Goal: Task Accomplishment & Management: Use online tool/utility

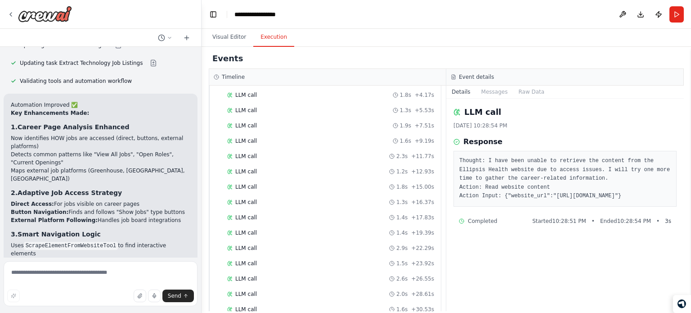
drag, startPoint x: 232, startPoint y: 41, endPoint x: 254, endPoint y: 55, distance: 25.9
click at [232, 41] on button "Visual Editor" at bounding box center [229, 37] width 48 height 19
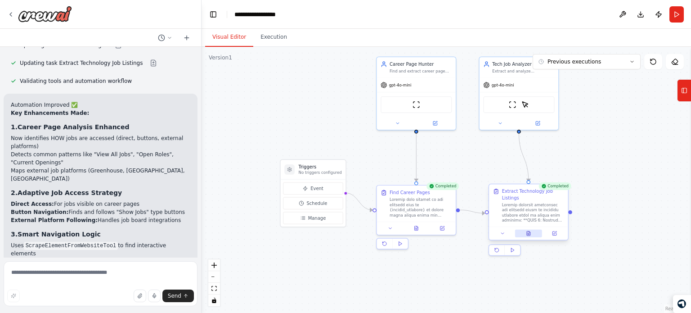
click at [533, 233] on button at bounding box center [528, 233] width 27 height 8
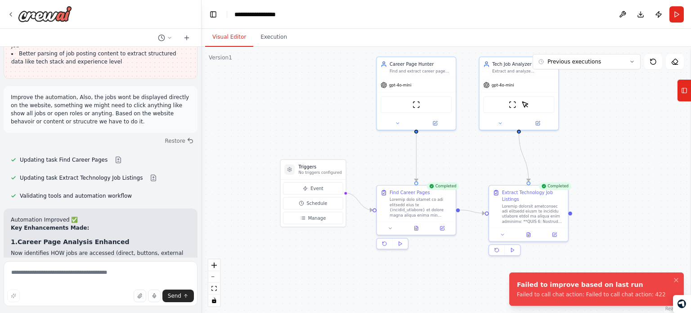
scroll to position [4142, 0]
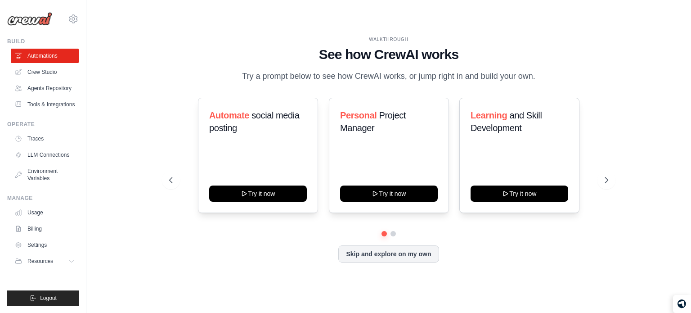
click at [374, 36] on div "WALKTHROUGH" at bounding box center [388, 39] width 439 height 7
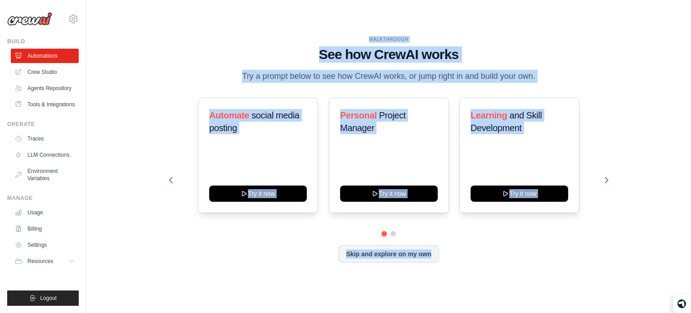
drag, startPoint x: 374, startPoint y: 30, endPoint x: 480, endPoint y: 268, distance: 260.5
click at [480, 268] on div "WALKTHROUGH See how CrewAI works Try a prompt below to see how CrewAI works, or…" at bounding box center [388, 156] width 460 height 240
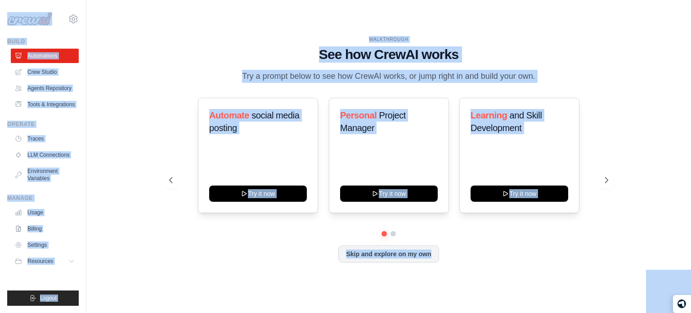
click at [349, 12] on div "WALKTHROUGH See how CrewAI works Try a prompt below to see how CrewAI works, or…" at bounding box center [389, 156] width 576 height 295
click at [342, 9] on div "WALKTHROUGH See how CrewAI works Try a prompt below to see how CrewAI works, or…" at bounding box center [389, 156] width 576 height 295
click at [6, 132] on div "leadgenplacements@gmail.com Settings Build Automations" at bounding box center [43, 156] width 86 height 313
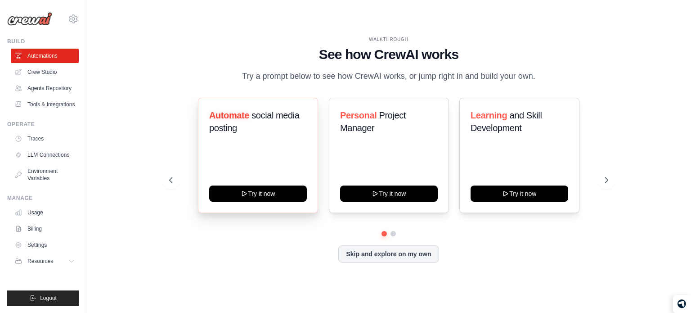
drag, startPoint x: 6, startPoint y: 132, endPoint x: 200, endPoint y: 209, distance: 208.5
click at [200, 209] on body "leadgenplacements@gmail.com Settings Build Automations Resources Blog" at bounding box center [345, 156] width 691 height 313
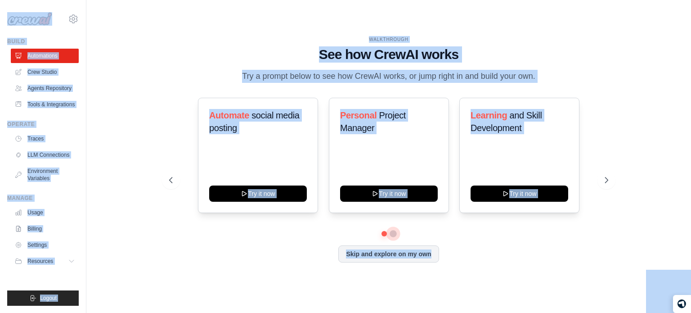
click at [393, 237] on button at bounding box center [392, 233] width 7 height 7
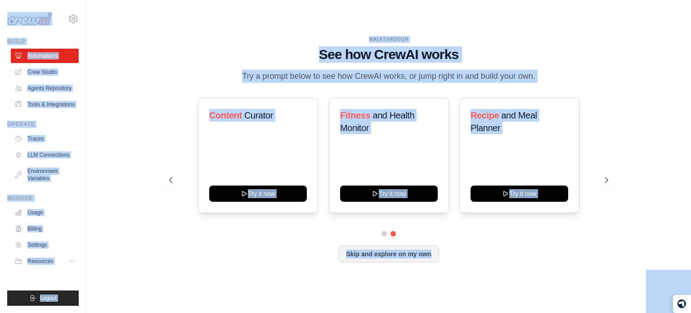
click at [348, 6] on main "WALKTHROUGH See how CrewAI works Try a prompt below to see how CrewAI works, or…" at bounding box center [388, 156] width 604 height 313
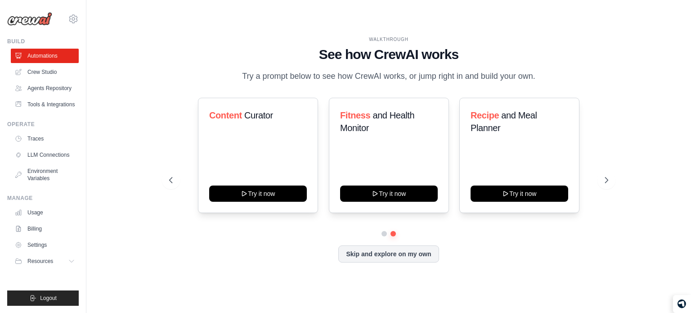
drag, startPoint x: 348, startPoint y: 6, endPoint x: 346, endPoint y: -54, distance: 60.7
click at [346, 0] on html "leadgenplacements@gmail.com Settings Build Automations Resources" at bounding box center [345, 156] width 691 height 313
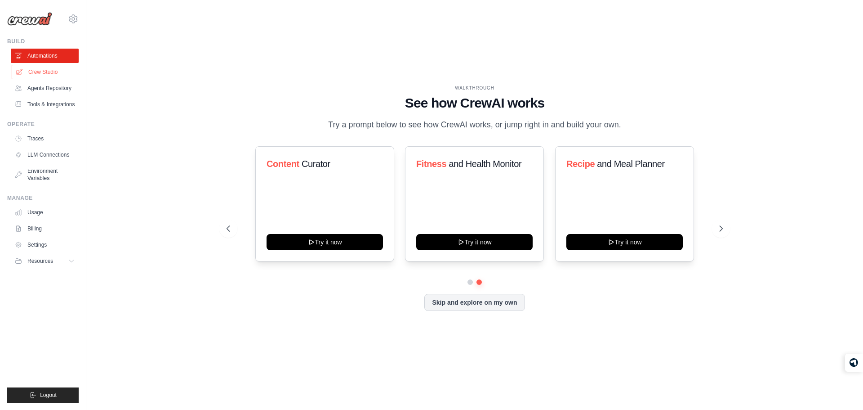
click at [63, 66] on link "Crew Studio" at bounding box center [46, 72] width 68 height 14
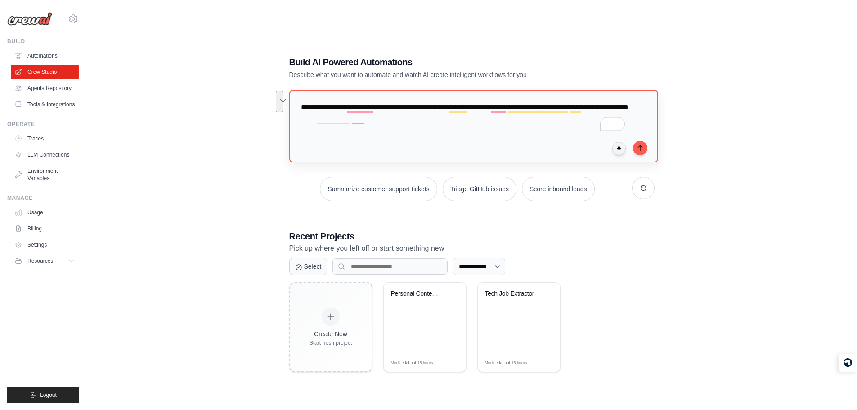
click at [421, 121] on textarea "**********" at bounding box center [473, 126] width 369 height 73
type textarea "**********"
click at [636, 150] on icon "submit" at bounding box center [639, 147] width 7 height 7
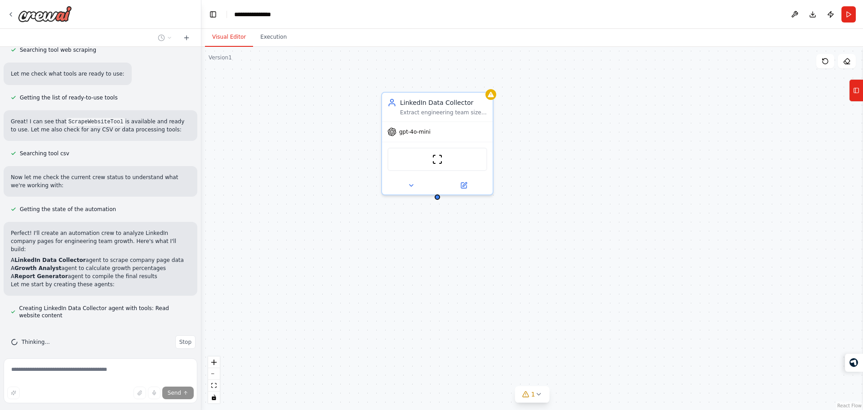
scroll to position [256, 0]
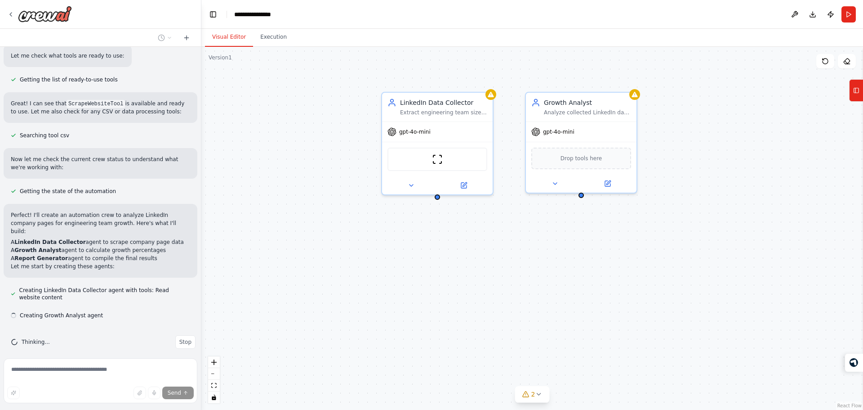
click at [67, 219] on p "Perfect! I'll create an automation crew to analyze LinkedIn company pages for e…" at bounding box center [100, 223] width 179 height 24
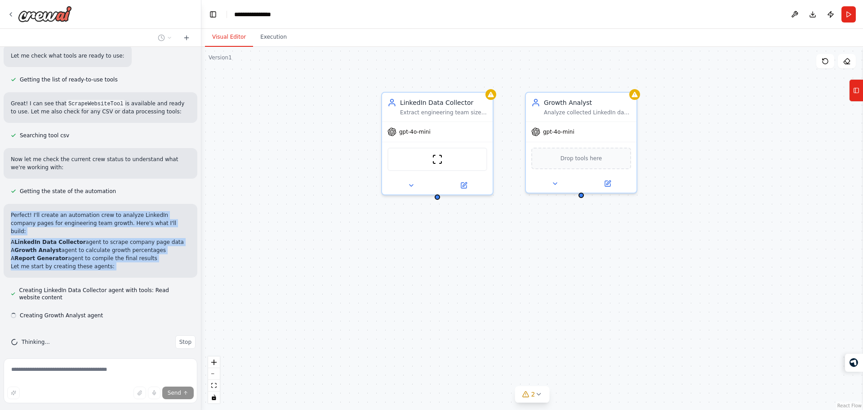
drag, startPoint x: 67, startPoint y: 219, endPoint x: 82, endPoint y: 268, distance: 50.9
click at [82, 268] on div "Perfect! I'll create an automation crew to analyze LinkedIn company pages for e…" at bounding box center [101, 241] width 194 height 74
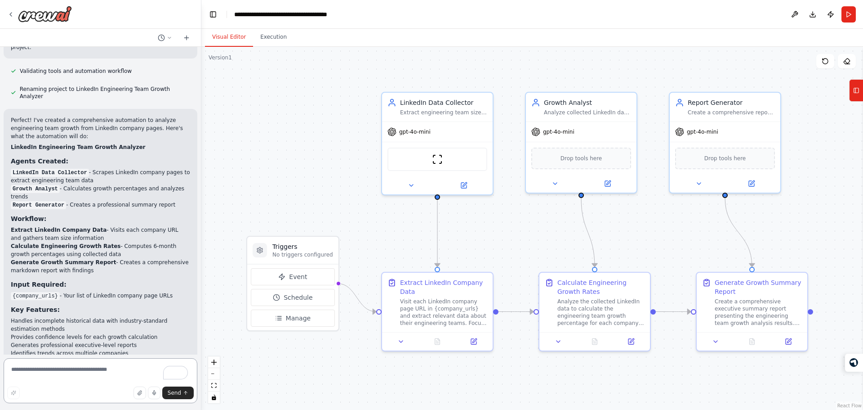
scroll to position [1059, 0]
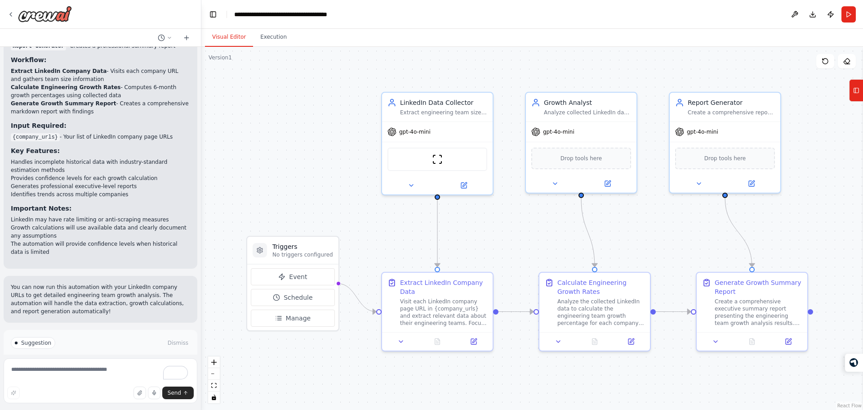
click at [122, 374] on button "Run Automation" at bounding box center [100, 381] width 179 height 14
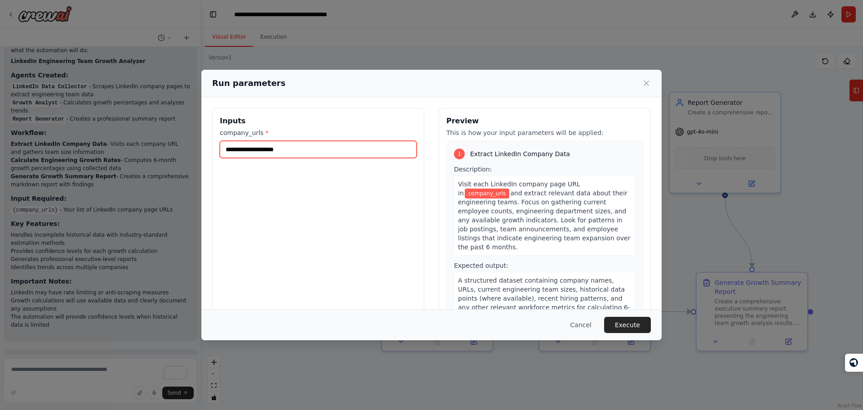
click at [324, 149] on input "company_urls *" at bounding box center [318, 149] width 197 height 17
type input "**********"
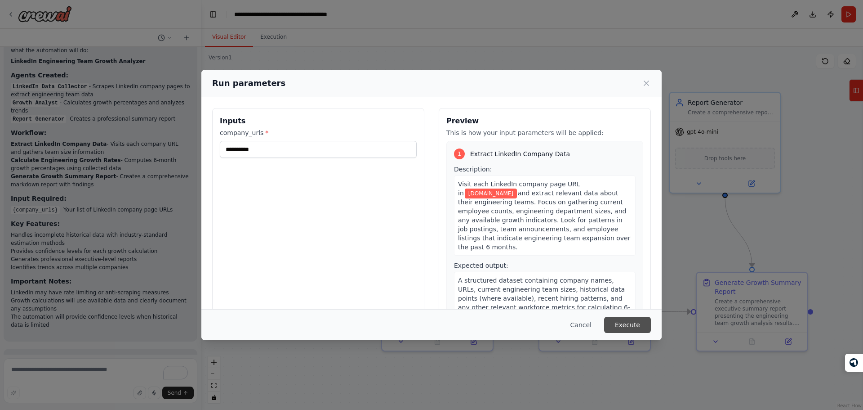
click at [635, 328] on button "Execute" at bounding box center [627, 325] width 47 height 16
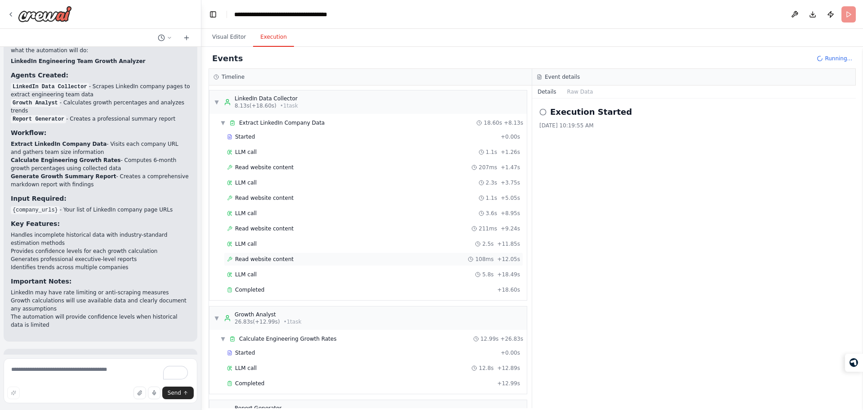
scroll to position [74, 0]
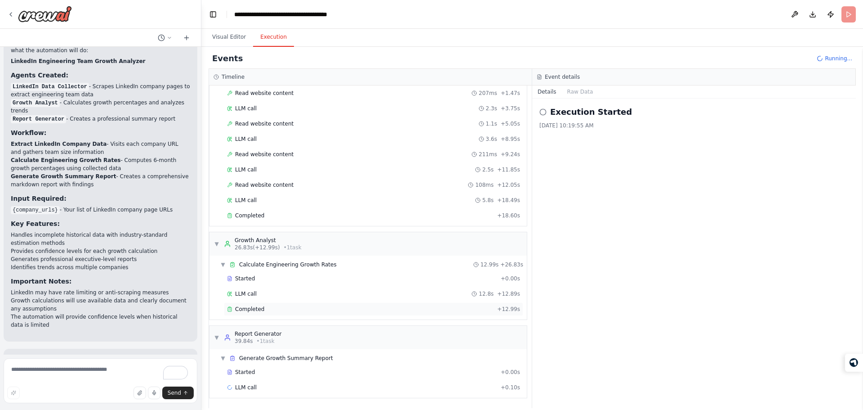
click at [315, 312] on div "Completed" at bounding box center [360, 308] width 267 height 7
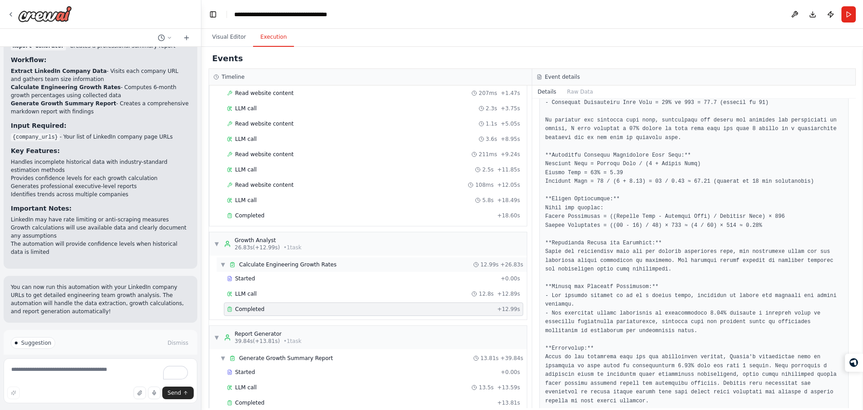
scroll to position [89, 0]
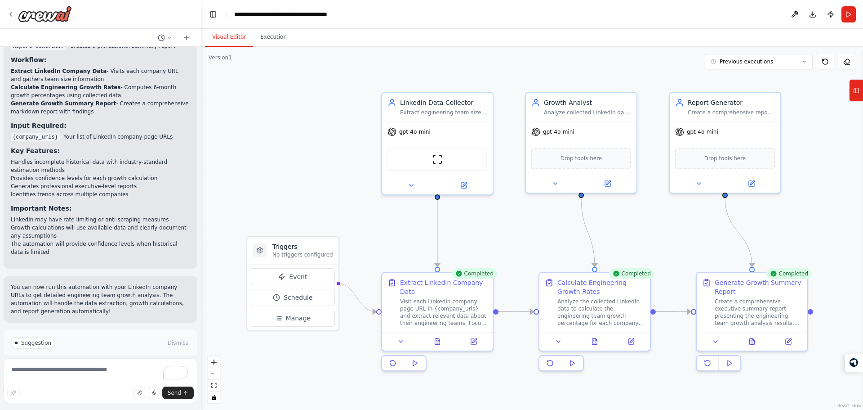
click at [240, 39] on button "Visual Editor" at bounding box center [229, 37] width 48 height 19
click at [749, 335] on button at bounding box center [752, 339] width 38 height 11
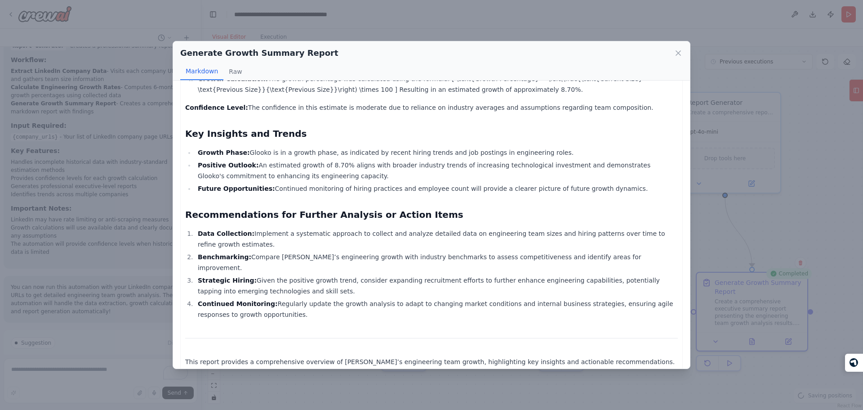
scroll to position [0, 0]
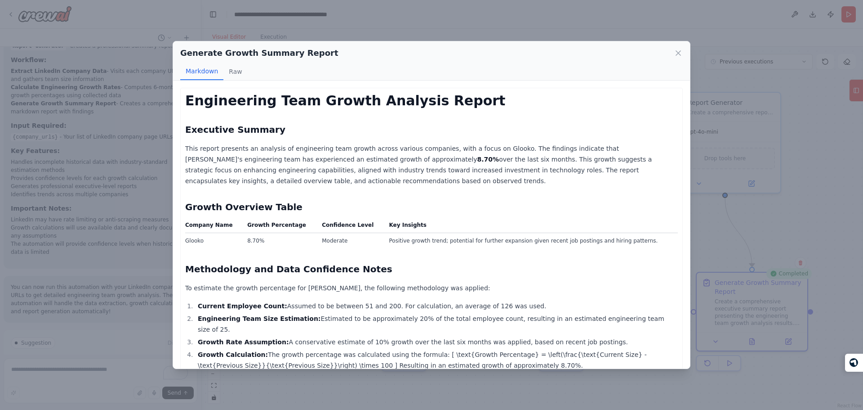
click at [463, 243] on td "Positive growth trend; potential for further expansion given recent job posting…" at bounding box center [531, 241] width 295 height 16
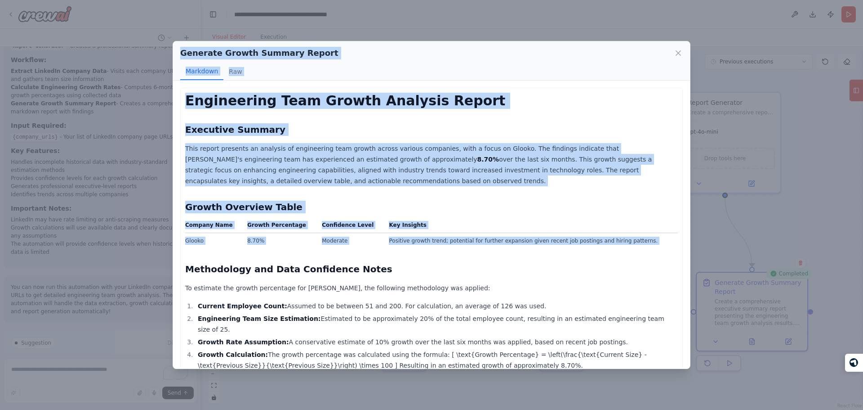
drag, startPoint x: 463, startPoint y: 243, endPoint x: 303, endPoint y: 51, distance: 250.0
click at [303, 51] on div "Generate Growth Summary Report Markdown Raw Engineering Team Growth Analysis Re…" at bounding box center [432, 205] width 518 height 328
click at [353, 53] on div "Generate Growth Summary Report" at bounding box center [431, 53] width 503 height 13
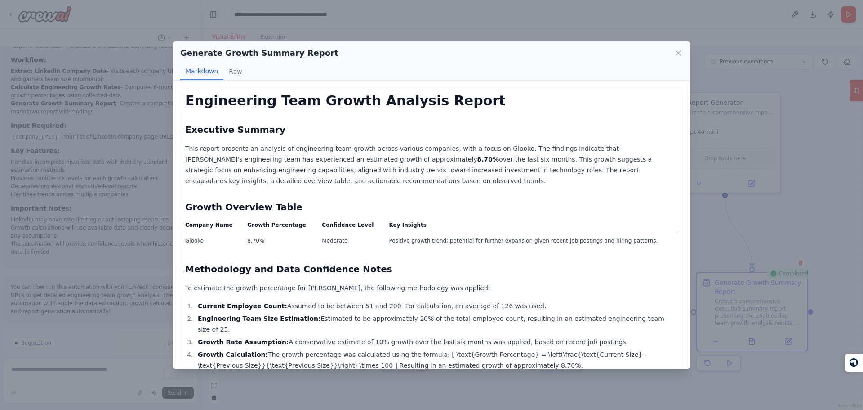
click at [353, 53] on div "Generate Growth Summary Report" at bounding box center [431, 53] width 503 height 13
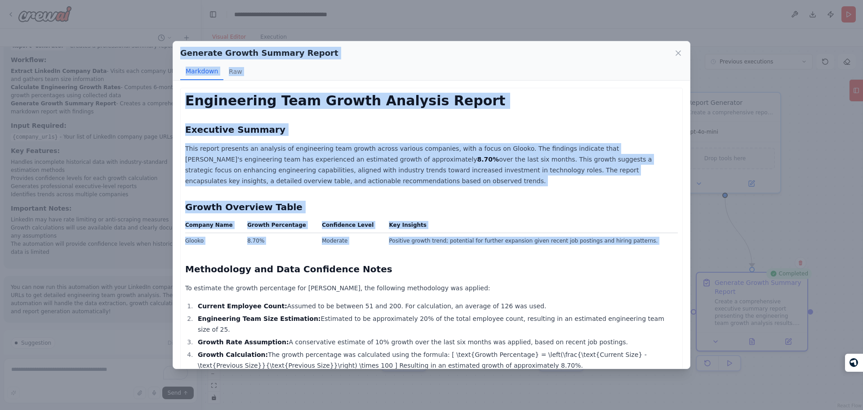
drag, startPoint x: 353, startPoint y: 53, endPoint x: 456, endPoint y: 240, distance: 213.5
click at [456, 240] on div "Generate Growth Summary Report Markdown Raw Engineering Team Growth Analysis Re…" at bounding box center [432, 205] width 518 height 328
click at [456, 240] on td "Positive growth trend; potential for further expansion given recent job posting…" at bounding box center [531, 241] width 295 height 16
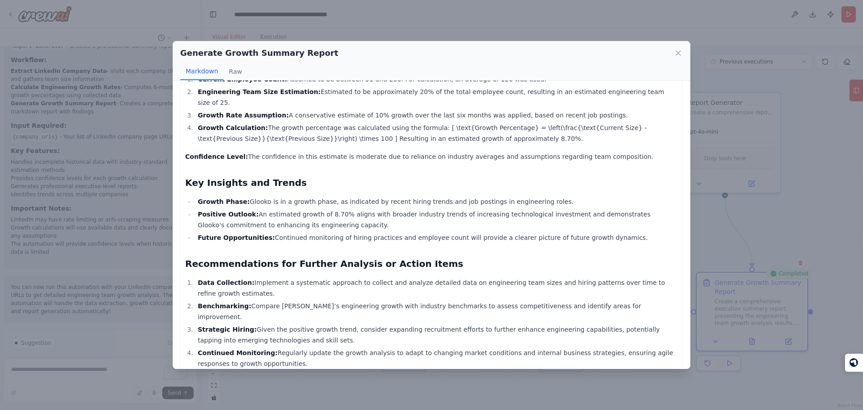
scroll to position [276, 0]
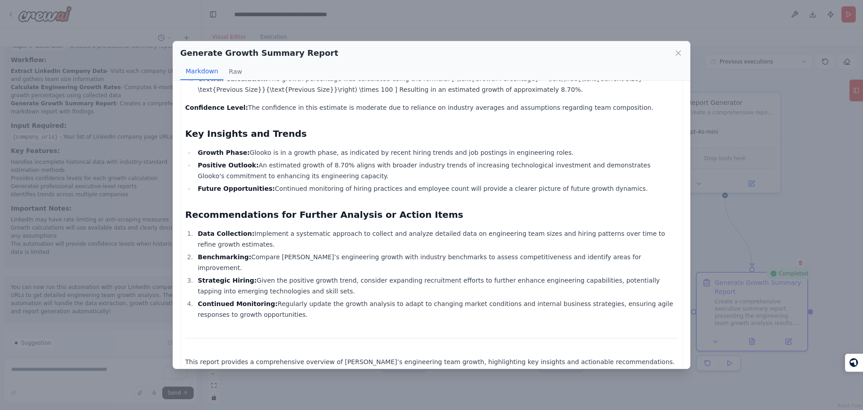
click at [497, 356] on p "This report provides a comprehensive overview of Glooko’s engineering team grow…" at bounding box center [431, 367] width 493 height 22
drag, startPoint x: 497, startPoint y: 346, endPoint x: 483, endPoint y: 195, distance: 151.7
click at [483, 195] on div "Engineering Team Growth Analysis Report Executive Summary This report presents …" at bounding box center [431, 97] width 493 height 561
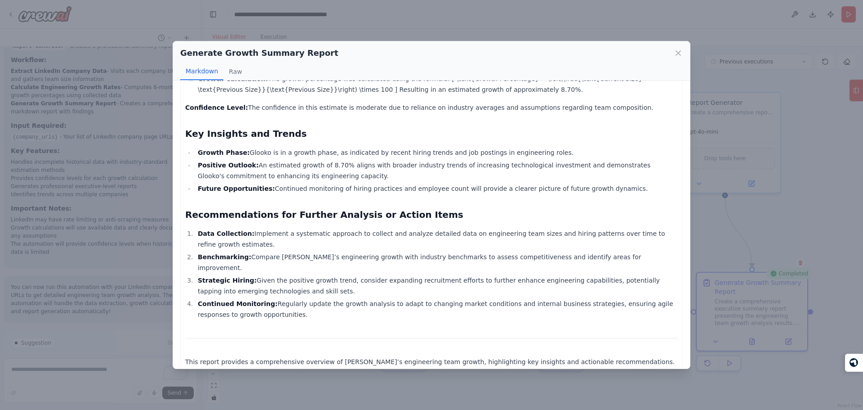
click at [483, 195] on div "Engineering Team Growth Analysis Report Executive Summary This report presents …" at bounding box center [431, 97] width 493 height 561
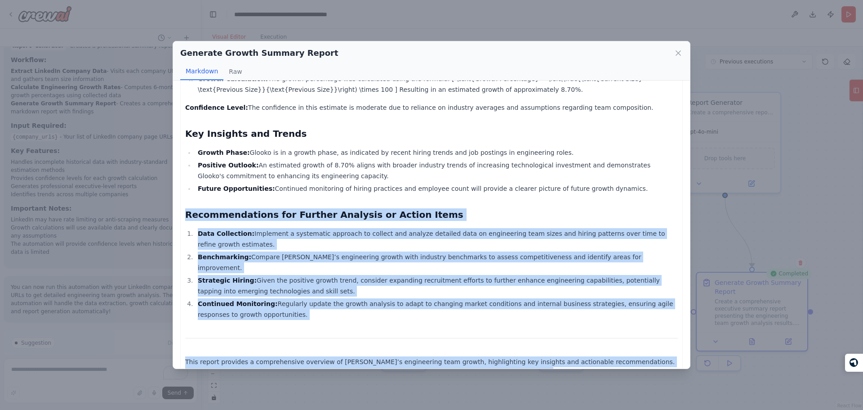
drag, startPoint x: 483, startPoint y: 195, endPoint x: 505, endPoint y: 348, distance: 155.2
click at [505, 348] on div "Engineering Team Growth Analysis Report Executive Summary This report presents …" at bounding box center [431, 97] width 493 height 561
click at [505, 356] on p "This report provides a comprehensive overview of Glooko’s engineering team grow…" at bounding box center [431, 367] width 493 height 22
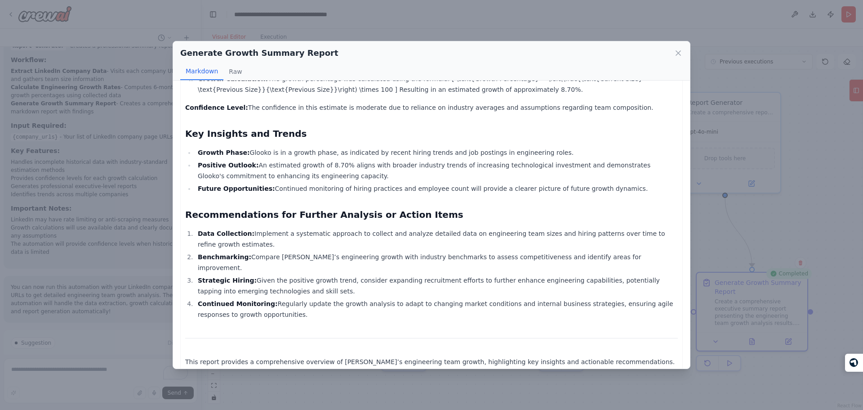
click at [505, 356] on p "This report provides a comprehensive overview of Glooko’s engineering team grow…" at bounding box center [431, 367] width 493 height 22
drag, startPoint x: 505, startPoint y: 348, endPoint x: 484, endPoint y: 210, distance: 139.6
click at [484, 210] on div "Engineering Team Growth Analysis Report Executive Summary This report presents …" at bounding box center [431, 97] width 493 height 561
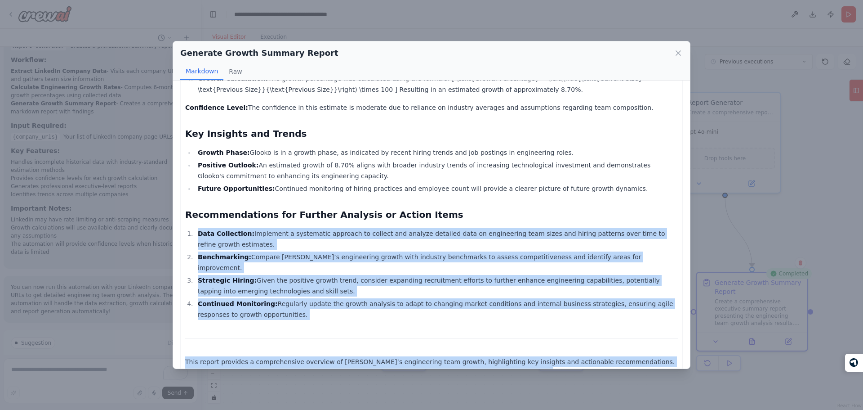
drag, startPoint x: 484, startPoint y: 210, endPoint x: 510, endPoint y: 344, distance: 136.1
click at [510, 344] on div "Engineering Team Growth Analysis Report Executive Summary This report presents …" at bounding box center [431, 97] width 493 height 561
click at [510, 356] on p "This report provides a comprehensive overview of Glooko’s engineering team grow…" at bounding box center [431, 367] width 493 height 22
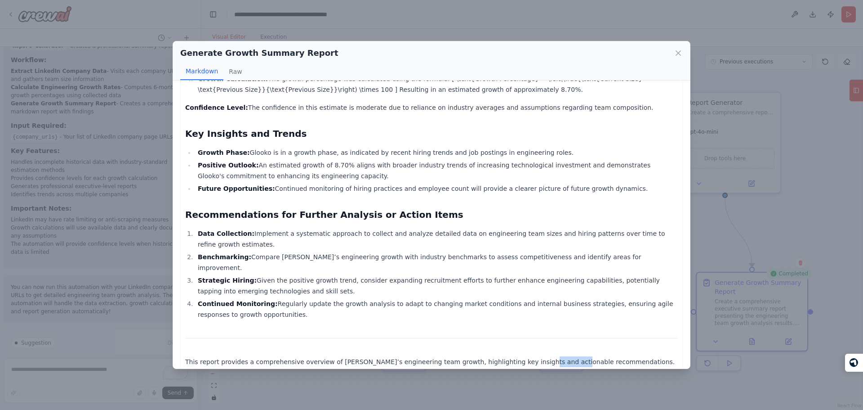
click at [510, 356] on p "This report provides a comprehensive overview of Glooko’s engineering team grow…" at bounding box center [431, 367] width 493 height 22
drag, startPoint x: 510, startPoint y: 344, endPoint x: 406, endPoint y: 201, distance: 177.1
click at [406, 201] on div "Engineering Team Growth Analysis Report Executive Summary This report presents …" at bounding box center [431, 97] width 493 height 561
click at [397, 208] on h2 "Recommendations for Further Analysis or Action Items" at bounding box center [431, 214] width 493 height 13
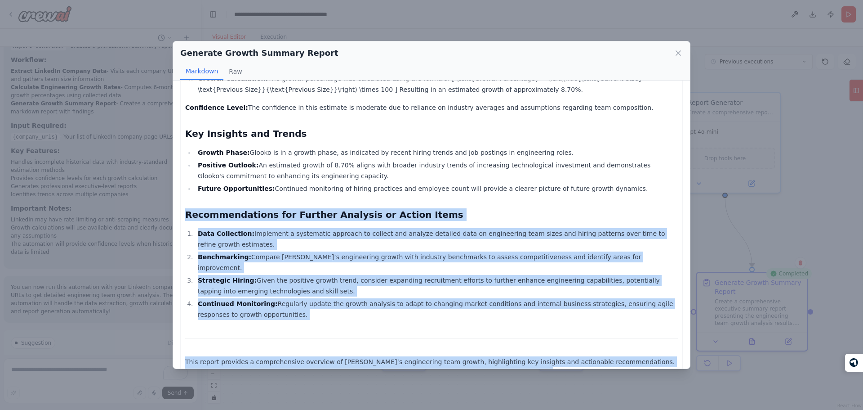
drag, startPoint x: 397, startPoint y: 199, endPoint x: 462, endPoint y: 347, distance: 161.5
click at [462, 347] on div "Engineering Team Growth Analysis Report Executive Summary This report presents …" at bounding box center [431, 97] width 493 height 561
click at [462, 356] on p "This report provides a comprehensive overview of Glooko’s engineering team grow…" at bounding box center [431, 367] width 493 height 22
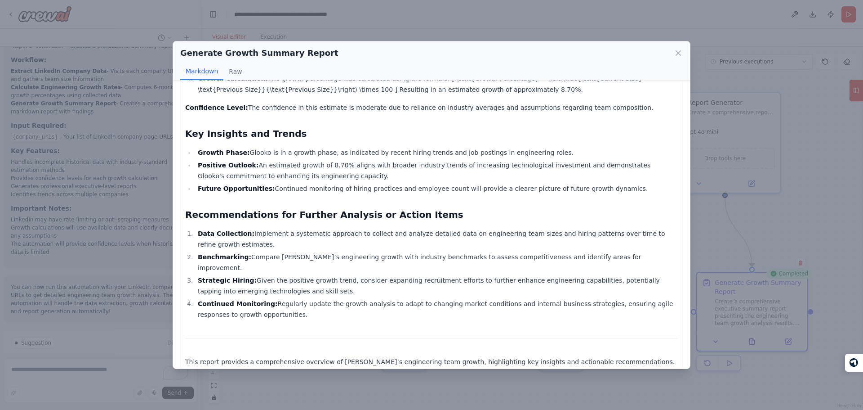
click at [462, 356] on p "This report provides a comprehensive overview of Glooko’s engineering team grow…" at bounding box center [431, 367] width 493 height 22
drag, startPoint x: 462, startPoint y: 347, endPoint x: 431, endPoint y: 197, distance: 152.9
click at [431, 197] on div "Engineering Team Growth Analysis Report Executive Summary This report presents …" at bounding box center [431, 97] width 493 height 561
click at [431, 208] on h2 "Recommendations for Further Analysis or Action Items" at bounding box center [431, 214] width 493 height 13
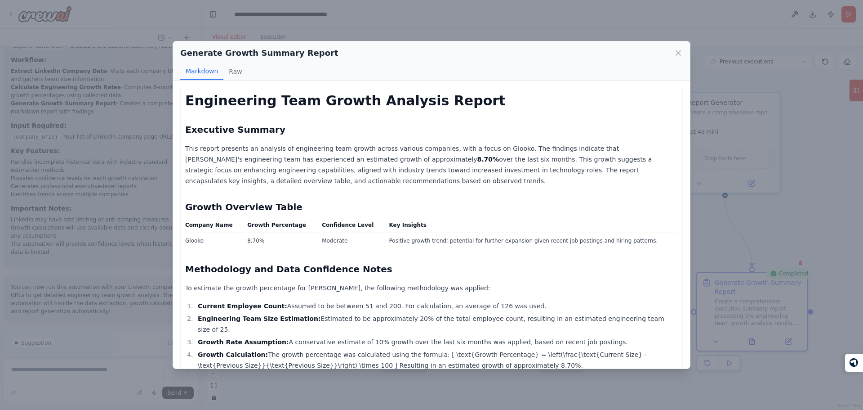
click at [270, 56] on h2 "Generate Growth Summary Report" at bounding box center [259, 53] width 158 height 13
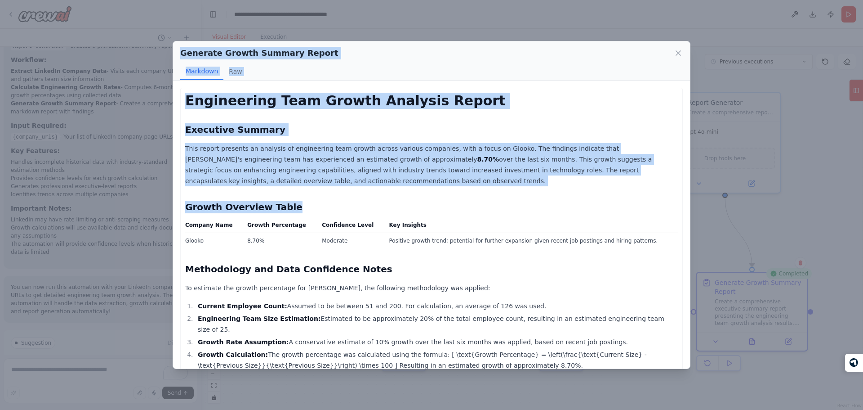
drag, startPoint x: 270, startPoint y: 56, endPoint x: 342, endPoint y: 203, distance: 163.3
click at [342, 203] on div "Generate Growth Summary Report Markdown Raw Engineering Team Growth Analysis Re…" at bounding box center [432, 205] width 518 height 328
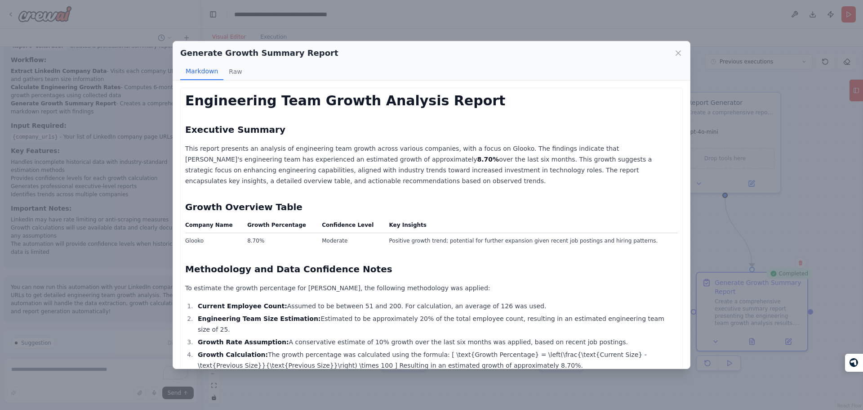
click at [423, 234] on td "Positive growth trend; potential for further expansion given recent job posting…" at bounding box center [531, 241] width 295 height 16
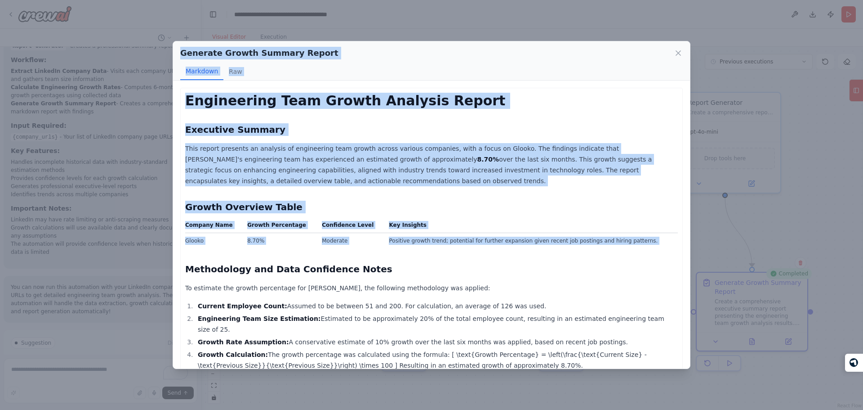
drag, startPoint x: 423, startPoint y: 234, endPoint x: 287, endPoint y: 50, distance: 229.0
click at [287, 50] on div "Generate Growth Summary Report Markdown Raw Engineering Team Growth Analysis Re…" at bounding box center [432, 205] width 518 height 328
click at [350, 61] on div "Generate Growth Summary Report Markdown Raw" at bounding box center [431, 60] width 517 height 39
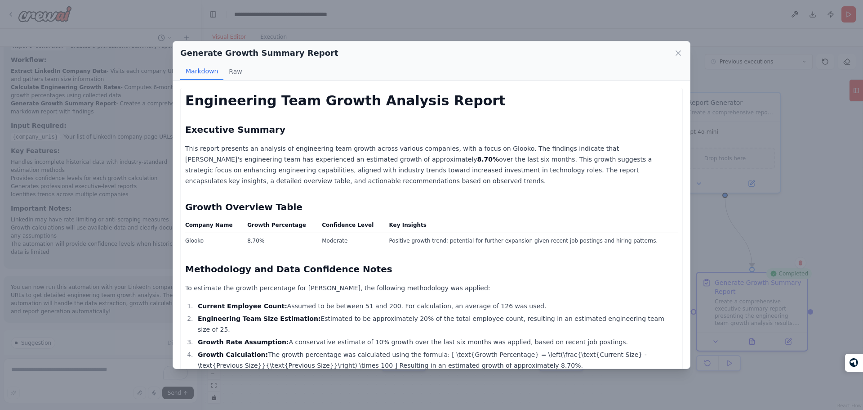
click at [350, 61] on div "Generate Growth Summary Report Markdown Raw" at bounding box center [431, 60] width 517 height 39
drag, startPoint x: 350, startPoint y: 61, endPoint x: 364, endPoint y: 54, distance: 16.1
click at [364, 54] on div "Generate Growth Summary Report Markdown Raw" at bounding box center [431, 60] width 517 height 39
click at [364, 54] on div "Generate Growth Summary Report" at bounding box center [431, 53] width 503 height 13
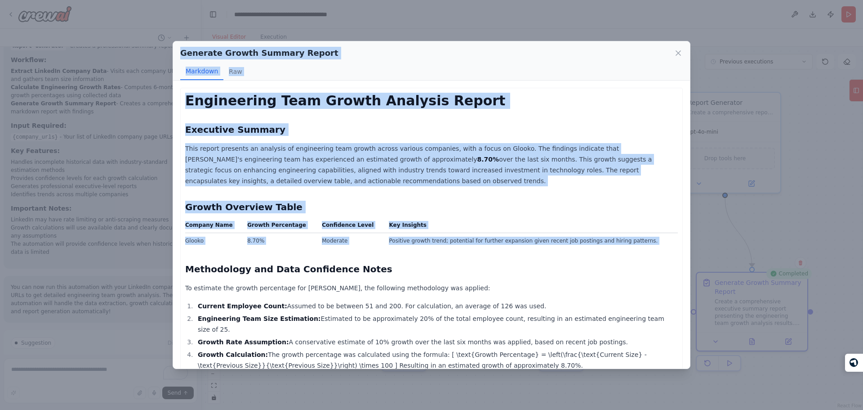
drag, startPoint x: 364, startPoint y: 54, endPoint x: 433, endPoint y: 243, distance: 201.8
click at [433, 243] on div "Generate Growth Summary Report Markdown Raw Engineering Team Growth Analysis Re…" at bounding box center [432, 205] width 518 height 328
click at [433, 243] on td "Positive growth trend; potential for further expansion given recent job posting…" at bounding box center [531, 241] width 295 height 16
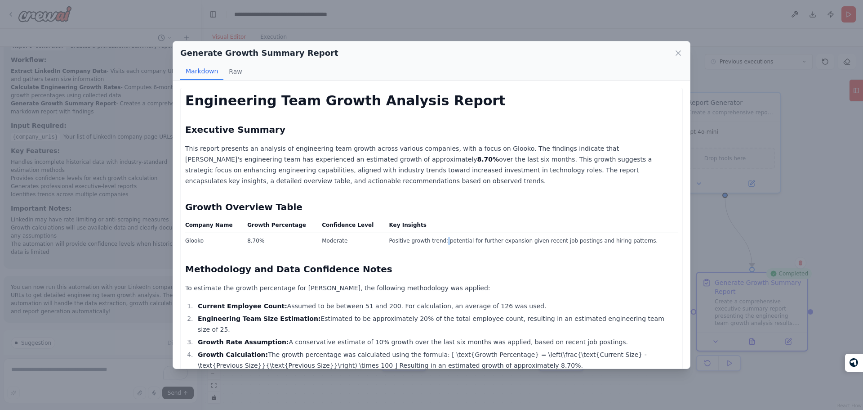
click at [433, 243] on td "Positive growth trend; potential for further expansion given recent job posting…" at bounding box center [531, 241] width 295 height 16
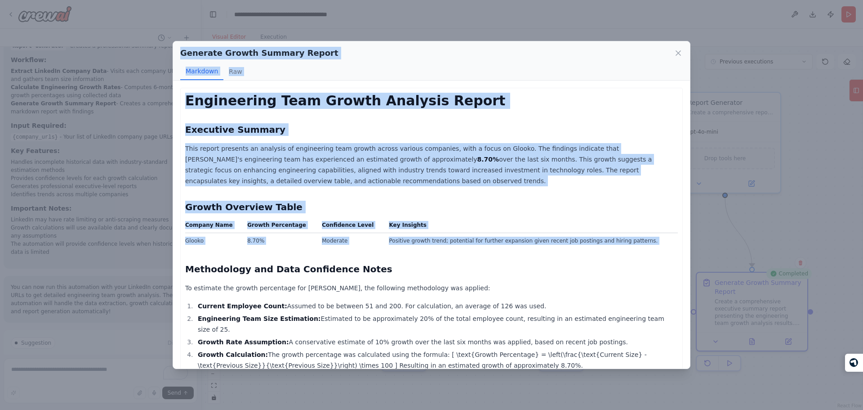
drag, startPoint x: 433, startPoint y: 243, endPoint x: 267, endPoint y: 53, distance: 253.0
click at [267, 53] on div "Generate Growth Summary Report Markdown Raw Engineering Team Growth Analysis Re…" at bounding box center [432, 205] width 518 height 328
click at [334, 49] on div "Generate Growth Summary Report" at bounding box center [431, 53] width 503 height 13
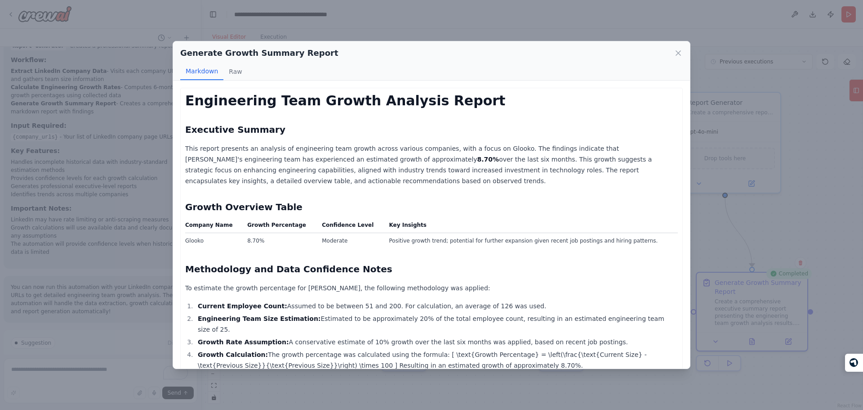
click at [202, 237] on td "Glooko" at bounding box center [213, 241] width 57 height 16
click at [199, 238] on td "Glooko" at bounding box center [213, 241] width 57 height 16
copy td "Glooko"
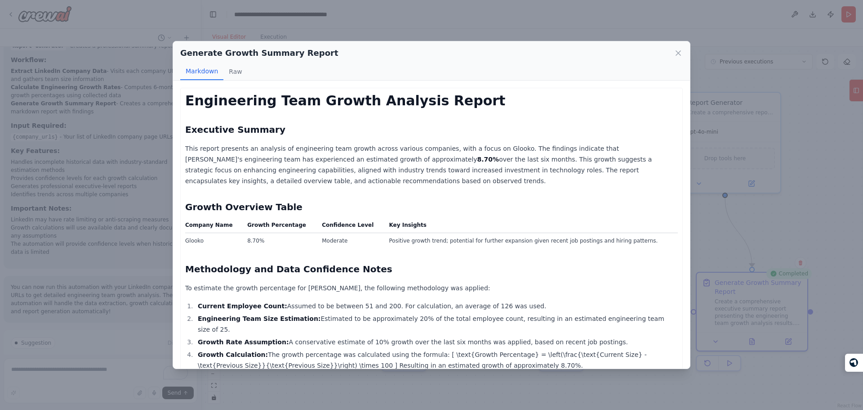
click at [317, 235] on td "Moderate" at bounding box center [350, 241] width 67 height 16
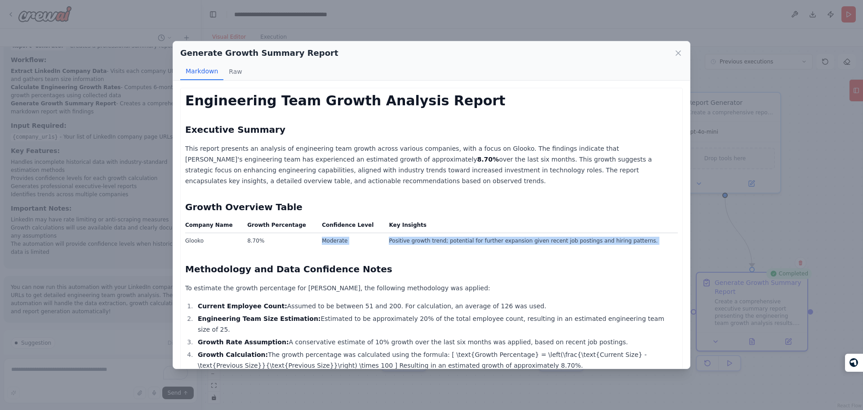
drag, startPoint x: 316, startPoint y: 235, endPoint x: 409, endPoint y: 249, distance: 94.1
click at [409, 249] on div "Engineering Team Growth Analysis Report Executive Summary This report presents …" at bounding box center [431, 373] width 493 height 561
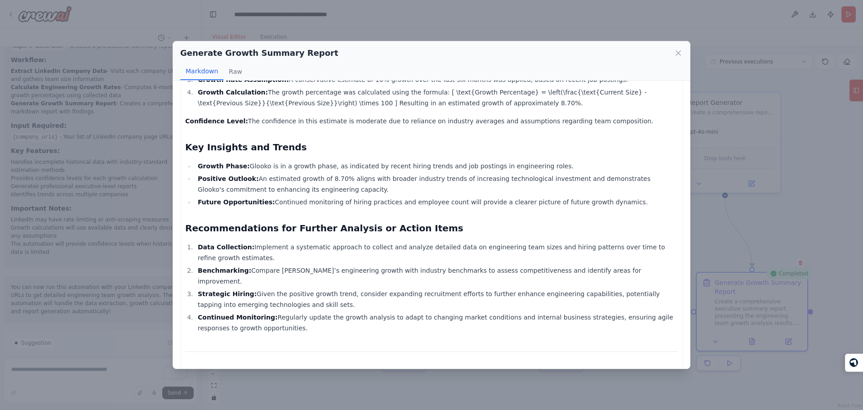
scroll to position [276, 0]
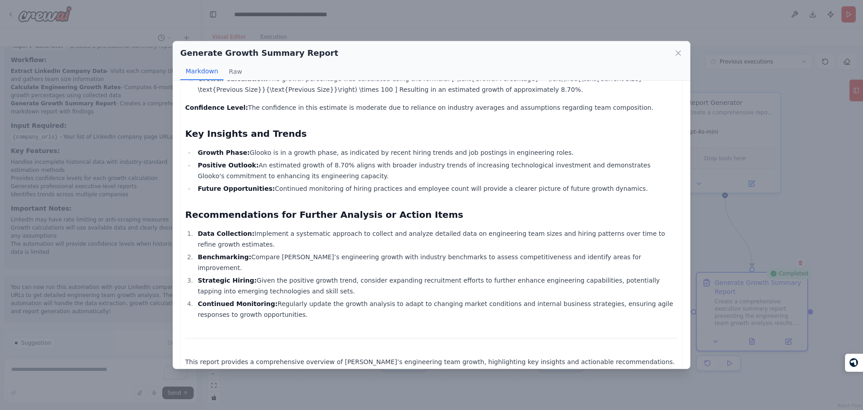
click at [135, 227] on div "Generate Growth Summary Report Markdown Raw Engineering Team Growth Analysis Re…" at bounding box center [431, 205] width 863 height 410
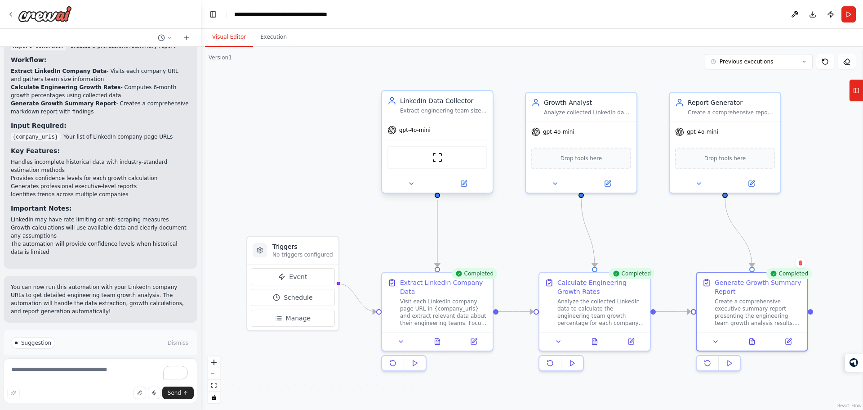
click at [431, 135] on div "gpt-4o-mini" at bounding box center [437, 130] width 111 height 20
click at [414, 187] on button at bounding box center [411, 183] width 51 height 11
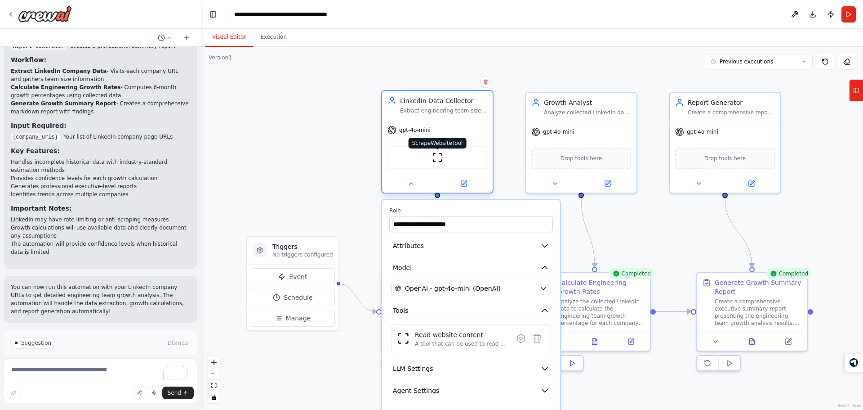
click at [438, 158] on img at bounding box center [437, 157] width 11 height 11
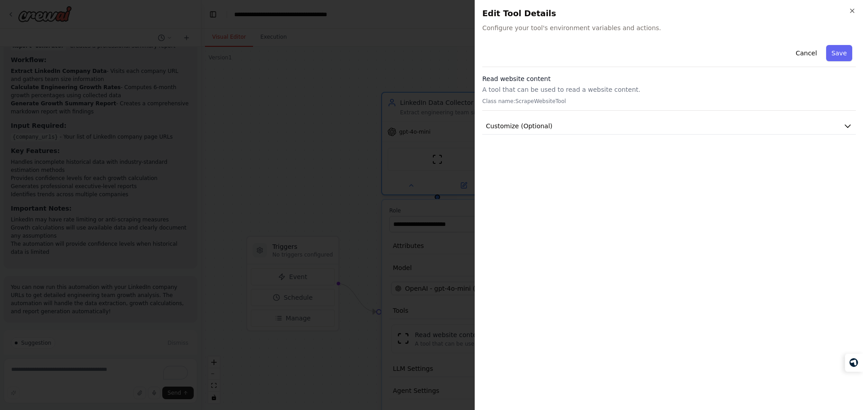
click at [485, 91] on p "A tool that can be used to read a website content." at bounding box center [669, 89] width 374 height 9
click at [804, 57] on button "Cancel" at bounding box center [807, 53] width 32 height 16
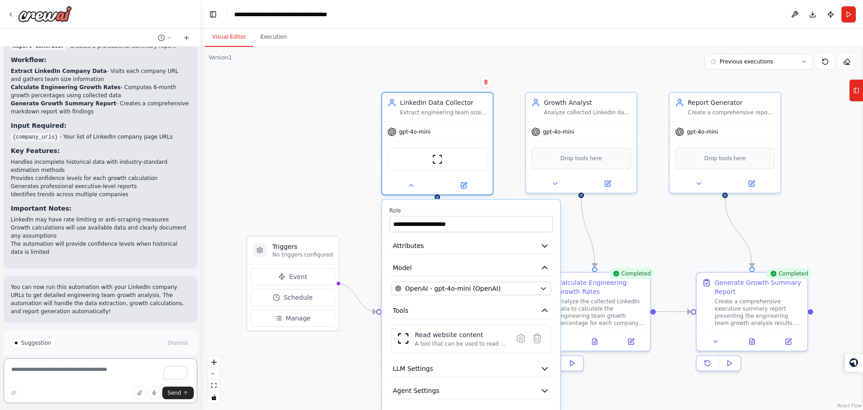
click at [87, 364] on textarea "To enrich screen reader interactions, please activate Accessibility in Grammarl…" at bounding box center [101, 380] width 194 height 45
paste textarea "**********"
type textarea "**********"
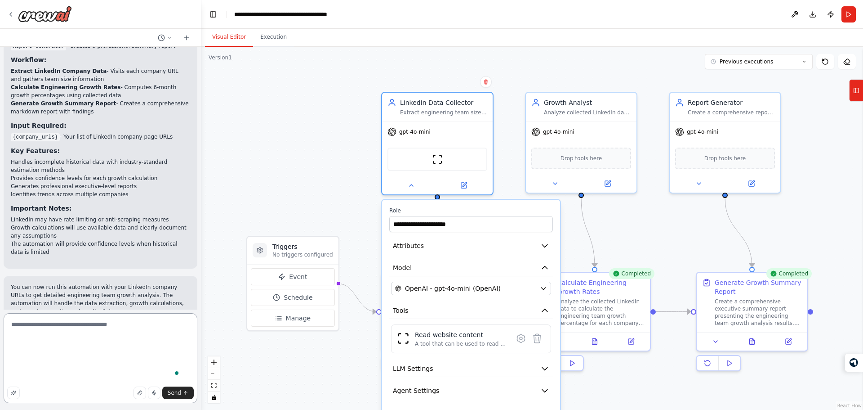
scroll to position [0, 0]
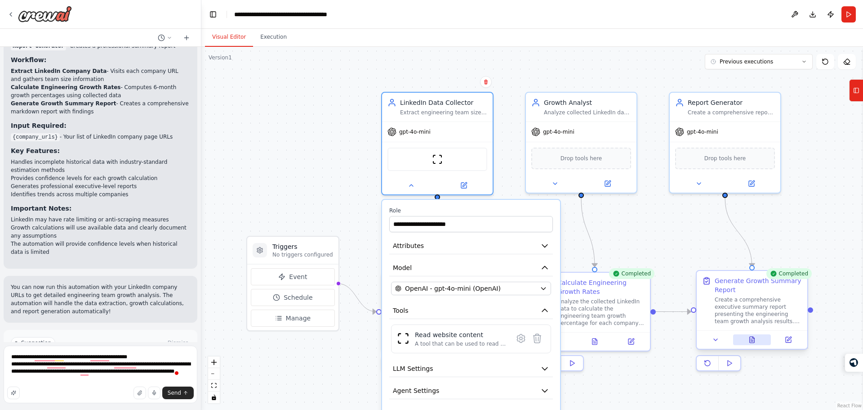
click at [752, 344] on button at bounding box center [752, 339] width 38 height 11
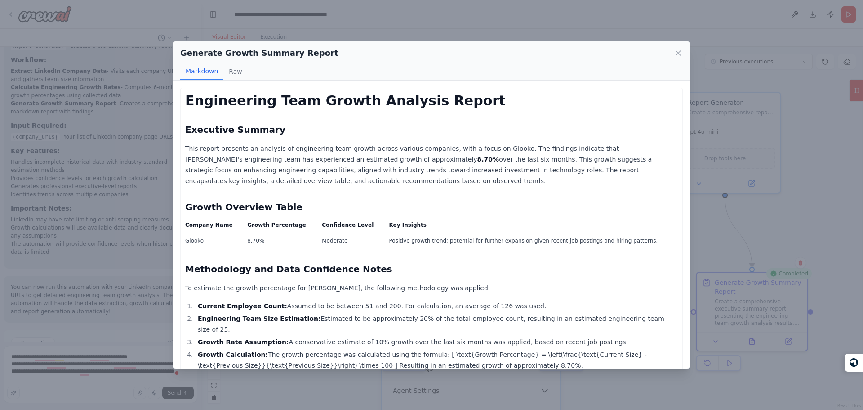
click at [254, 243] on td "8.70%" at bounding box center [279, 241] width 75 height 16
copy td "8.70%"
click at [133, 278] on div "Generate Growth Summary Report Markdown Raw Engineering Team Growth Analysis Re…" at bounding box center [431, 205] width 863 height 410
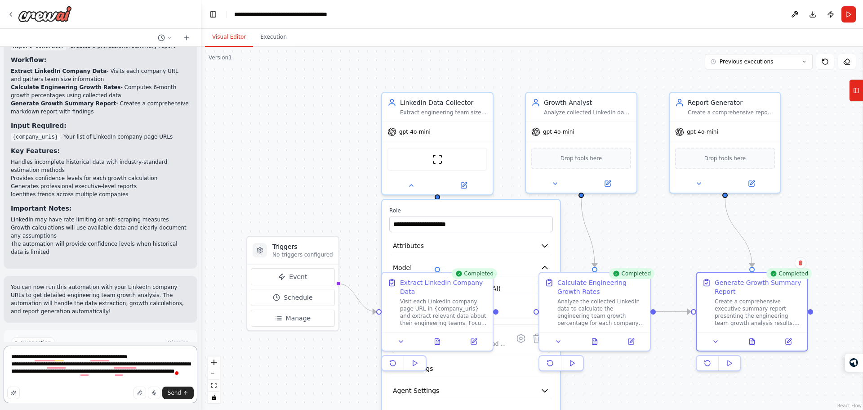
paste textarea "******"
type textarea "**********"
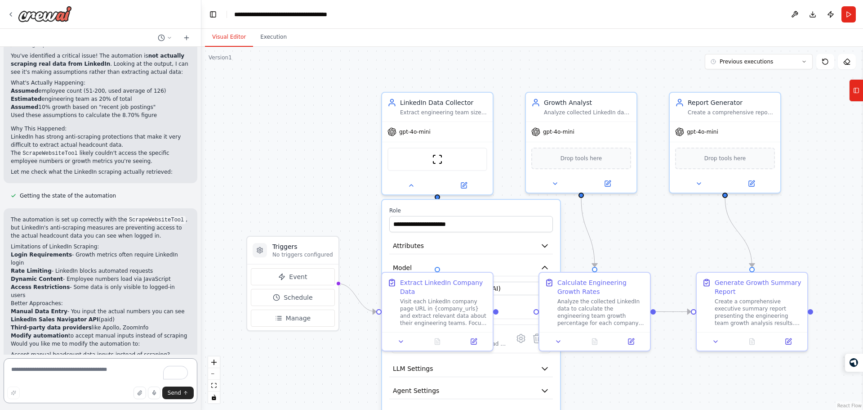
scroll to position [1425, 0]
click at [92, 367] on li "Create a template where you input the actual LinkedIn data you can see?" at bounding box center [100, 375] width 179 height 16
drag, startPoint x: 92, startPoint y: 317, endPoint x: 103, endPoint y: 290, distance: 29.8
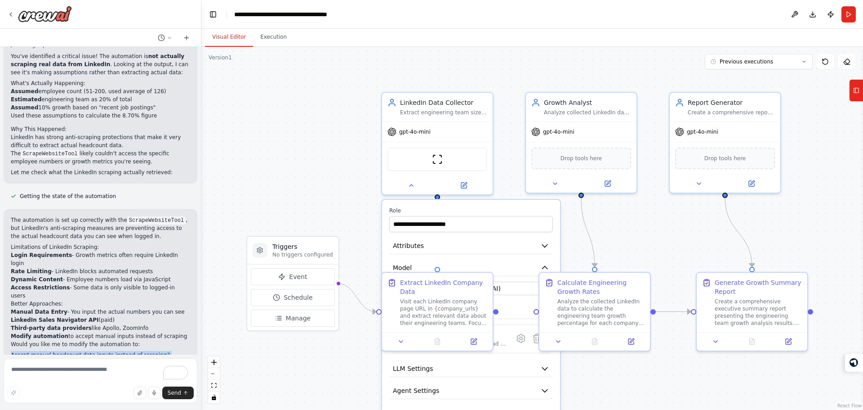
click at [103, 351] on ul "Accept manual headcount data inputs instead of scraping? Use a different data s…" at bounding box center [100, 367] width 179 height 32
click at [103, 351] on li "Accept manual headcount data inputs instead of scraping?" at bounding box center [100, 355] width 179 height 8
drag, startPoint x: 103, startPoint y: 290, endPoint x: 97, endPoint y: 331, distance: 42.3
click at [97, 331] on div "The automation is set up correctly with the ScrapeWebsiteTool , but LinkedIn's …" at bounding box center [100, 310] width 179 height 189
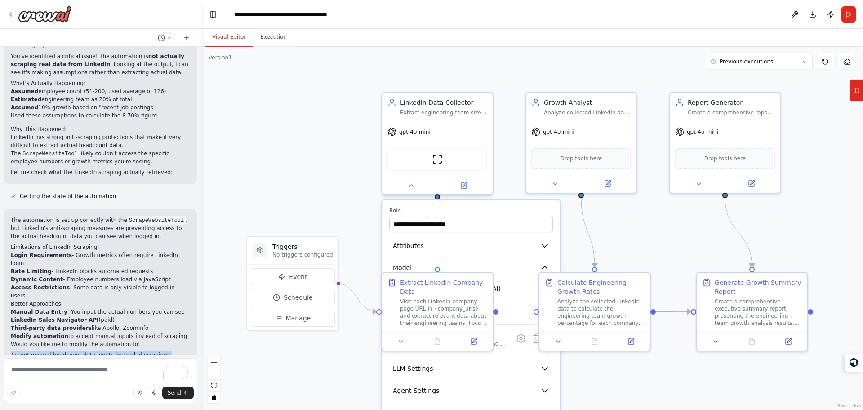
click at [116, 389] on p "The current automation gives misleading results because it's working with assum…" at bounding box center [100, 397] width 179 height 16
click at [119, 351] on li "Accept manual headcount data inputs instead of scraping?" at bounding box center [100, 355] width 179 height 8
drag, startPoint x: 119, startPoint y: 293, endPoint x: 117, endPoint y: 328, distance: 35.6
click at [117, 328] on div "The automation is set up correctly with the ScrapeWebsiteTool , but LinkedIn's …" at bounding box center [100, 310] width 179 height 189
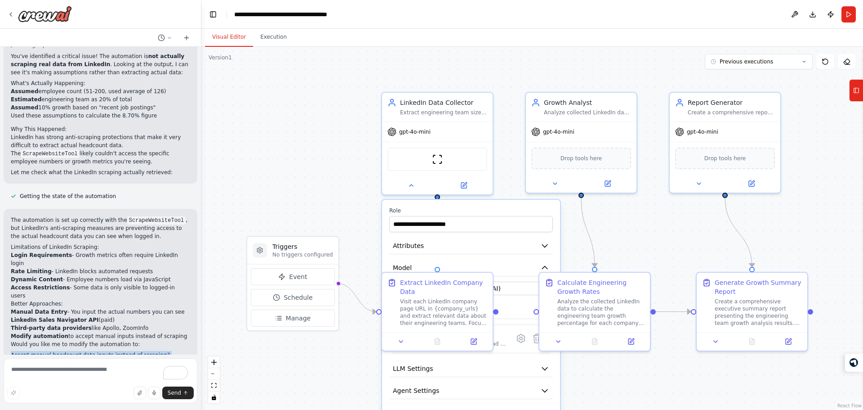
click at [116, 389] on p "The current automation gives misleading results because it's working with assum…" at bounding box center [100, 397] width 179 height 16
click at [130, 216] on code "ScrapeWebsiteTool" at bounding box center [156, 220] width 58 height 8
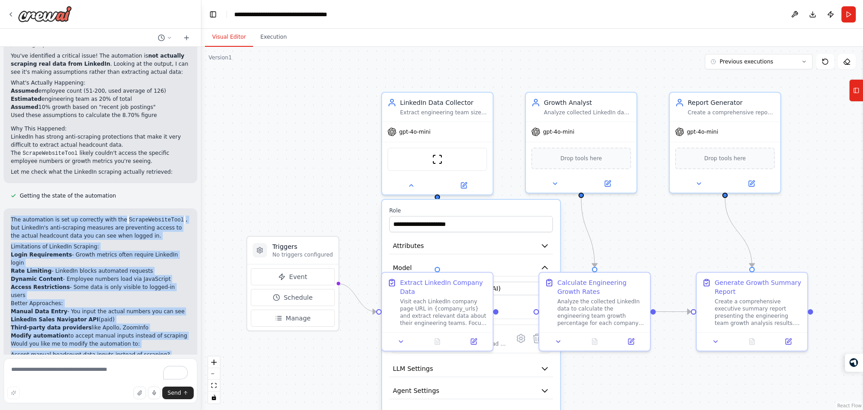
drag, startPoint x: 130, startPoint y: 169, endPoint x: 114, endPoint y: 331, distance: 163.1
click at [114, 331] on div "The automation is set up correctly with the ScrapeWebsiteTool , but LinkedIn's …" at bounding box center [100, 309] width 179 height 189
click at [114, 388] on p "The current automation gives misleading results because it's working with assum…" at bounding box center [100, 396] width 179 height 16
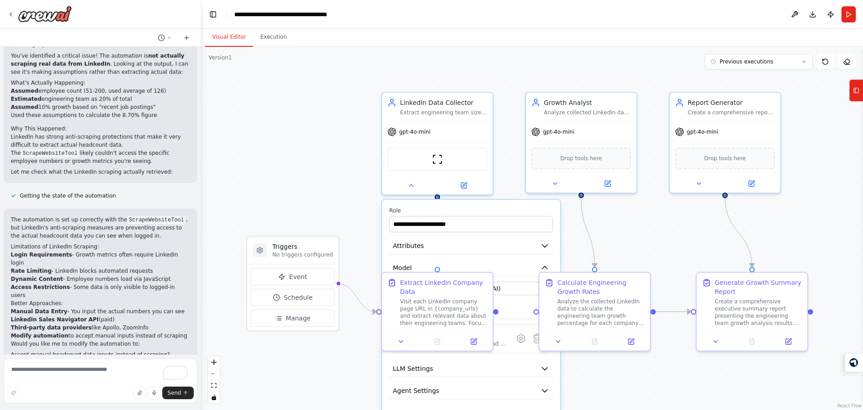
click at [114, 388] on p "The current automation gives misleading results because it's working with assum…" at bounding box center [100, 396] width 179 height 16
drag, startPoint x: 114, startPoint y: 331, endPoint x: 99, endPoint y: 167, distance: 164.8
click at [99, 208] on div "The automation is set up correctly with the ScrapeWebsiteTool , but LinkedIn's …" at bounding box center [101, 309] width 194 height 203
click at [107, 250] on li "Login Requirements - Growth metrics often require LinkedIn login" at bounding box center [100, 258] width 179 height 16
click at [120, 341] on div "The automation is set up correctly with the ScrapeWebsiteTool , but LinkedIn's …" at bounding box center [101, 309] width 194 height 203
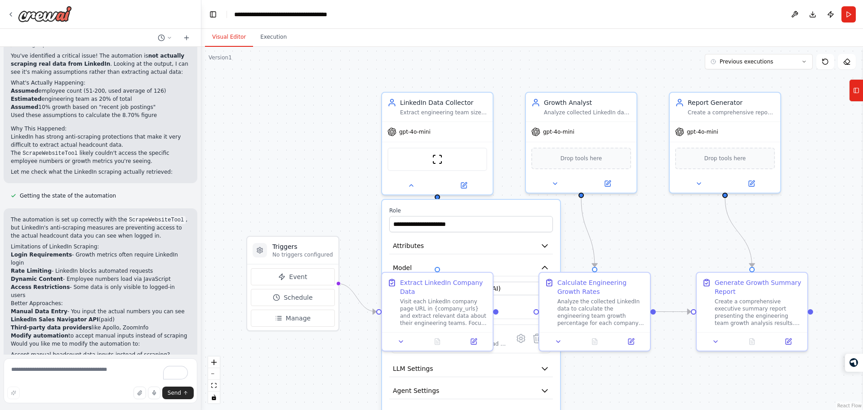
click at [125, 388] on p "The current automation gives misleading results because it's working with assum…" at bounding box center [100, 396] width 179 height 16
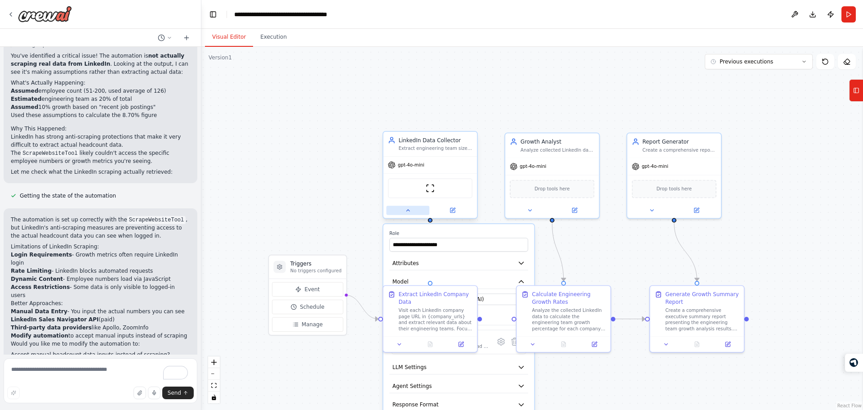
click at [396, 214] on button at bounding box center [408, 209] width 43 height 9
click at [349, 247] on div ".deletable-edge-delete-btn { width: 20px; height: 20px; border: 0px solid #ffff…" at bounding box center [532, 228] width 662 height 363
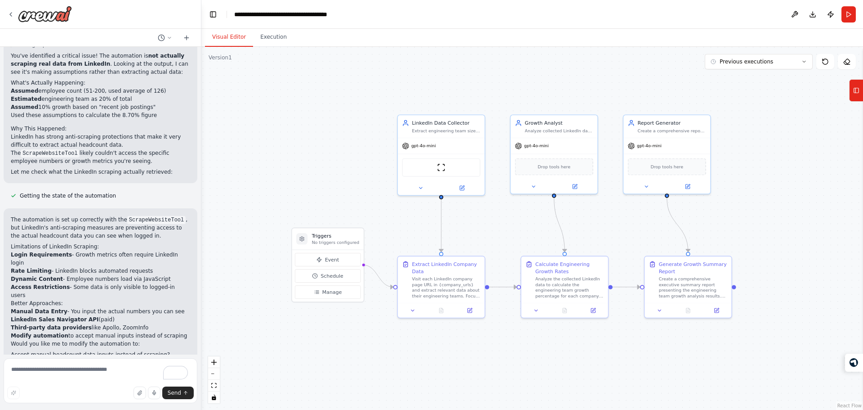
drag, startPoint x: 349, startPoint y: 247, endPoint x: 369, endPoint y: 222, distance: 31.4
click at [369, 222] on div ".deletable-edge-delete-btn { width: 20px; height: 20px; border: 0px solid #ffff…" at bounding box center [532, 228] width 662 height 363
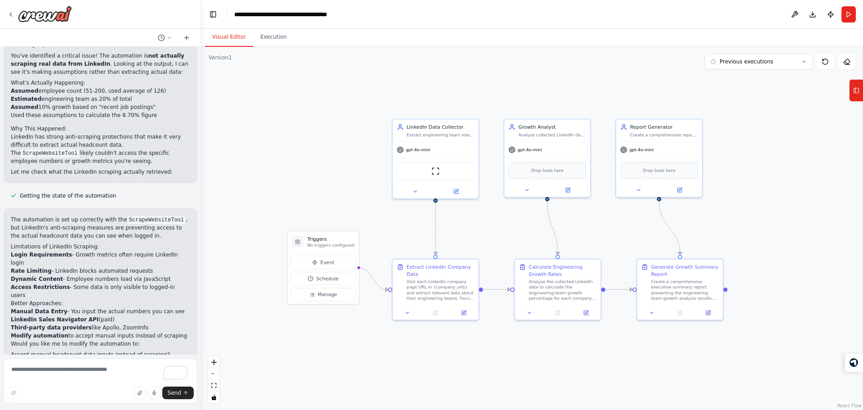
drag, startPoint x: 383, startPoint y: 217, endPoint x: 375, endPoint y: 219, distance: 8.2
click at [375, 219] on div ".deletable-edge-delete-btn { width: 20px; height: 20px; border: 0px solid #ffff…" at bounding box center [532, 228] width 662 height 363
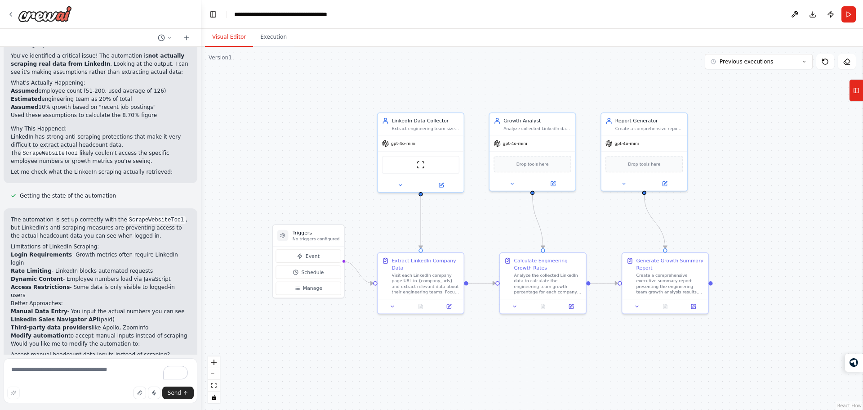
drag, startPoint x: 514, startPoint y: 232, endPoint x: 503, endPoint y: 227, distance: 12.3
click at [503, 227] on div ".deletable-edge-delete-btn { width: 20px; height: 20px; border: 0px solid #ffff…" at bounding box center [532, 228] width 662 height 363
